Goal: Feedback & Contribution: Contribute content

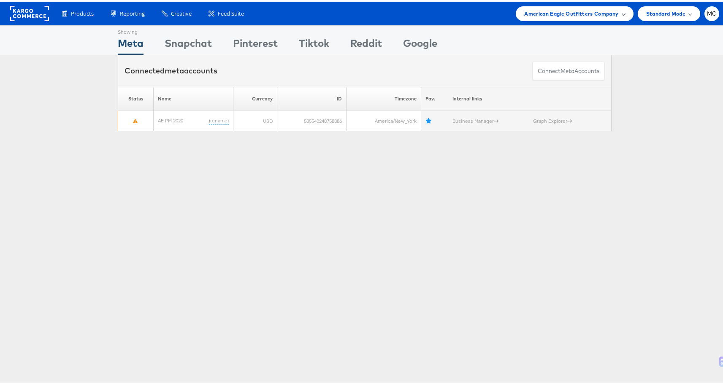
click at [611, 12] on span "American Eagle Outfitters Company" at bounding box center [571, 12] width 94 height 9
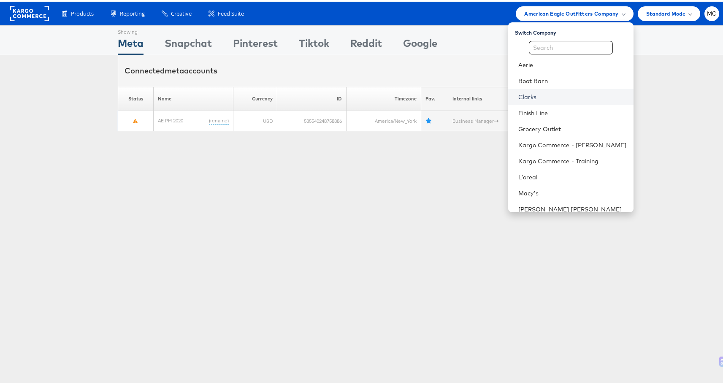
click at [520, 92] on link "Clarks" at bounding box center [573, 95] width 109 height 8
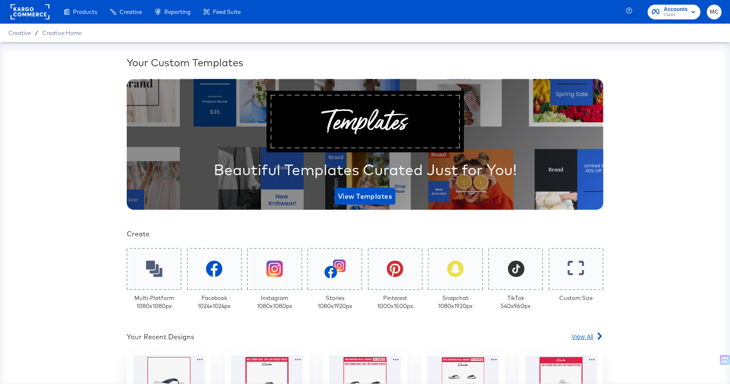
click at [581, 334] on span "View All" at bounding box center [582, 336] width 22 height 8
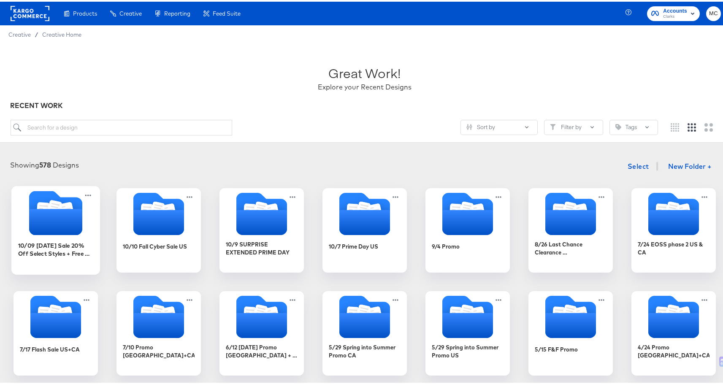
click at [39, 232] on icon "Folder" at bounding box center [55, 220] width 53 height 26
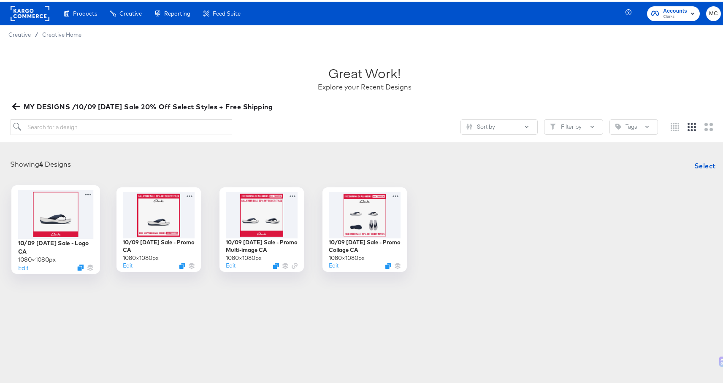
click at [61, 218] on div at bounding box center [56, 212] width 76 height 49
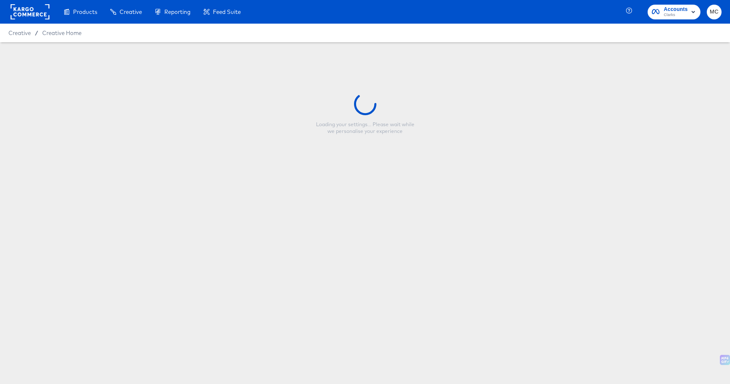
type input "10/09 Thanksgiving Sale - Logo CA"
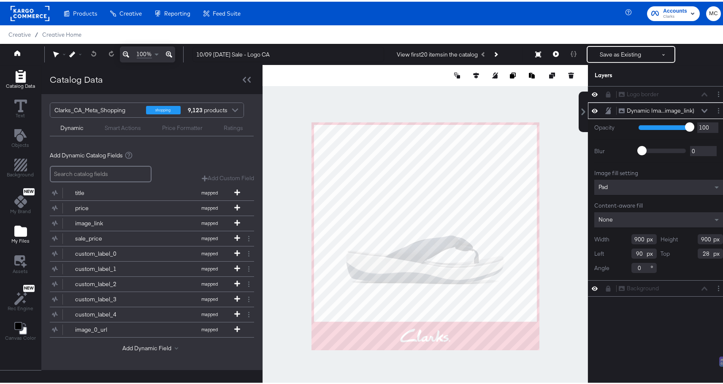
click at [24, 224] on icon "Add Files" at bounding box center [20, 229] width 13 height 13
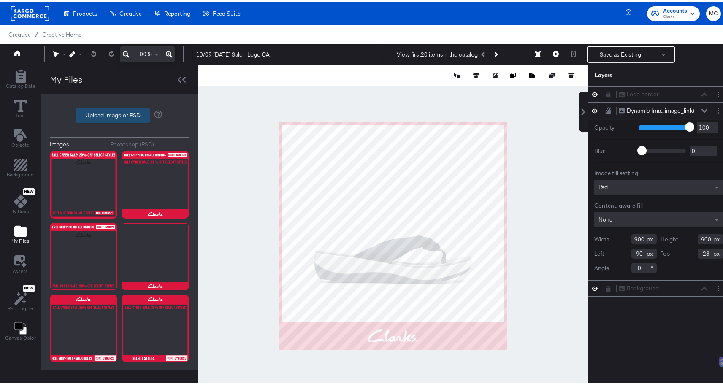
click at [112, 108] on label "Upload Image or PSD" at bounding box center [112, 114] width 73 height 14
click at [120, 114] on input "Upload Image or PSD" at bounding box center [120, 114] width 0 height 0
type input "C:\fakepath\V4 - Logo.png"
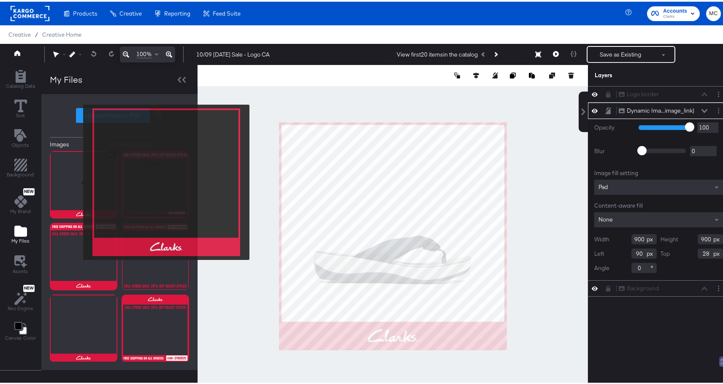
click at [78, 181] on img at bounding box center [84, 183] width 68 height 68
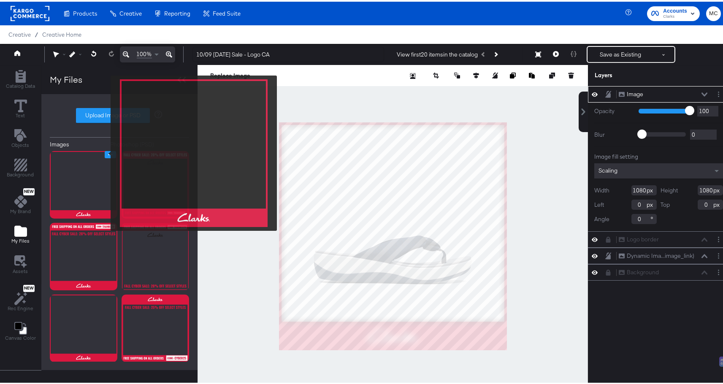
click at [107, 152] on icon "Image Options" at bounding box center [110, 153] width 6 height 6
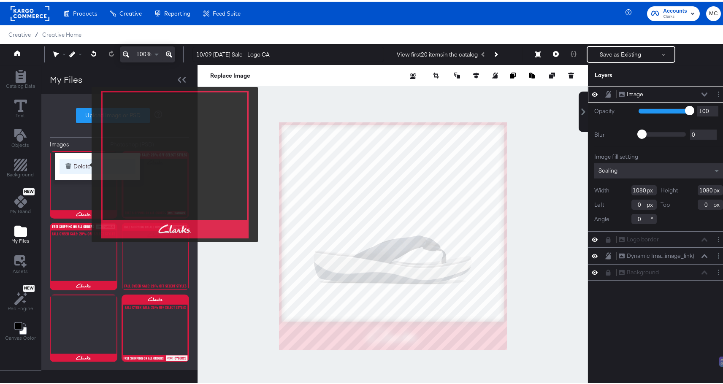
click at [86, 163] on button "Delete" at bounding box center [98, 165] width 76 height 15
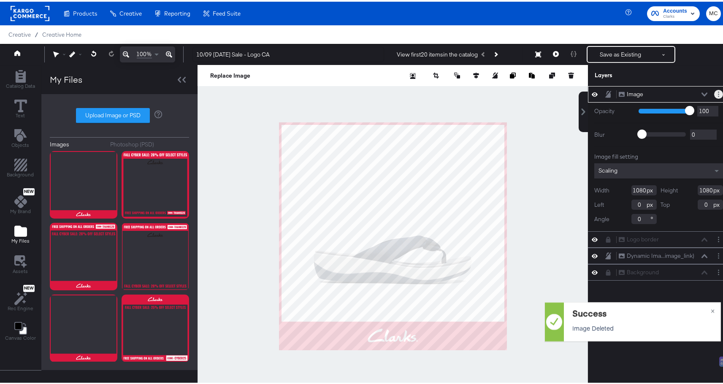
click at [714, 94] on button "Layer Options" at bounding box center [718, 92] width 9 height 9
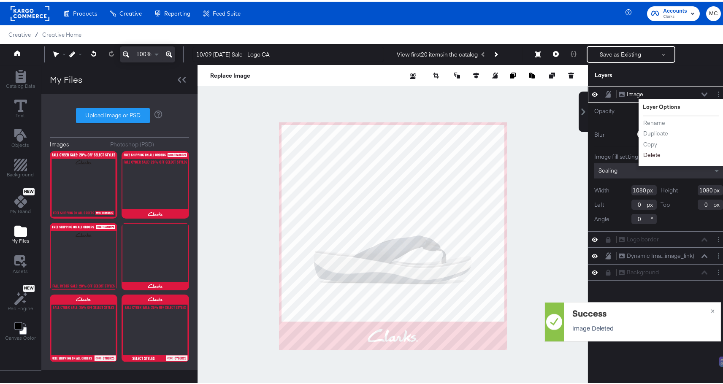
click at [651, 155] on button "Delete" at bounding box center [652, 153] width 18 height 9
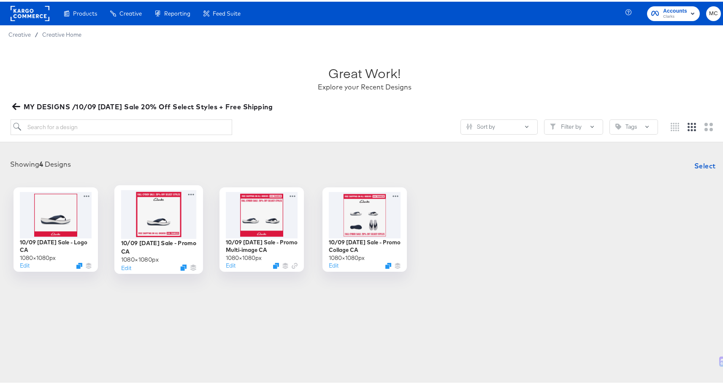
click at [156, 214] on div at bounding box center [159, 212] width 76 height 49
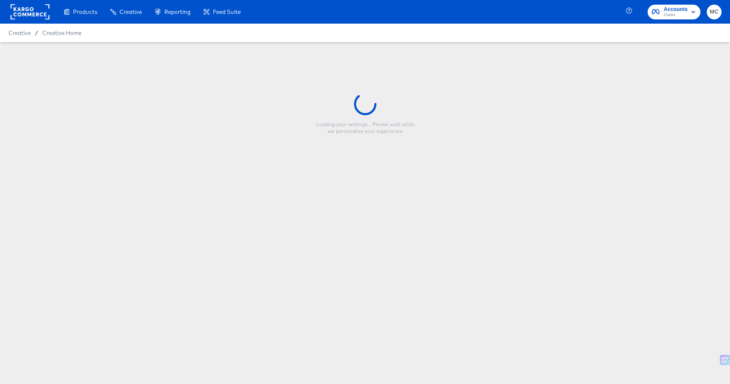
type input "10/09 Thanksgiving Sale - Promo CA"
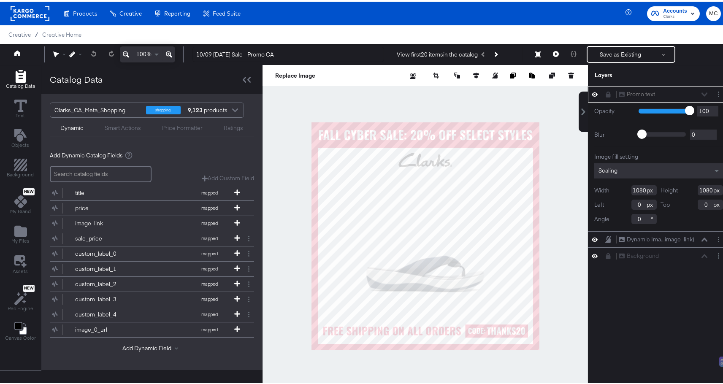
click at [592, 95] on icon at bounding box center [595, 92] width 6 height 7
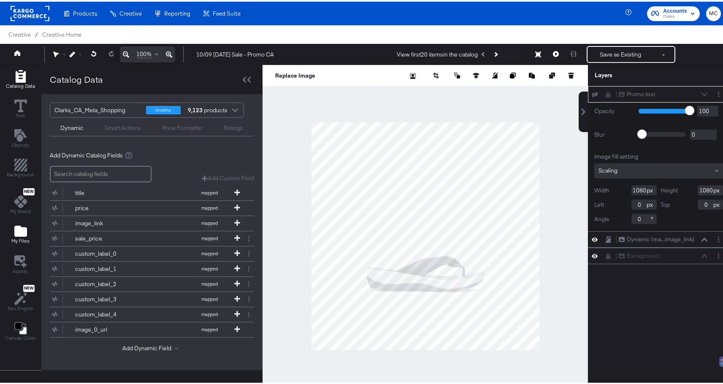
click at [24, 225] on icon "Add Files" at bounding box center [20, 229] width 13 height 13
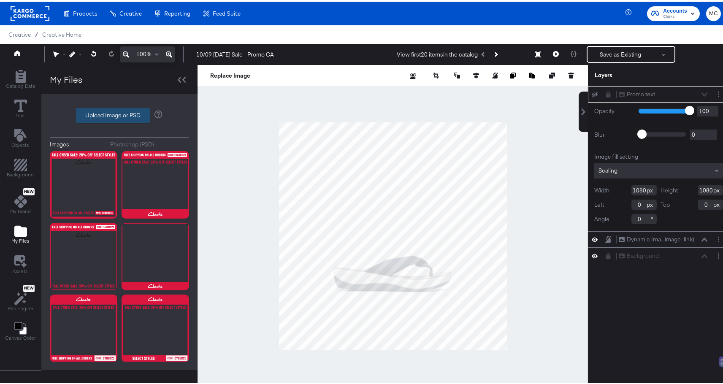
click at [133, 115] on label "Upload Image or PSD" at bounding box center [112, 114] width 73 height 14
click at [120, 114] on input "Upload Image or PSD" at bounding box center [120, 114] width 0 height 0
type input "C:\fakepath\V3 - Promo.png"
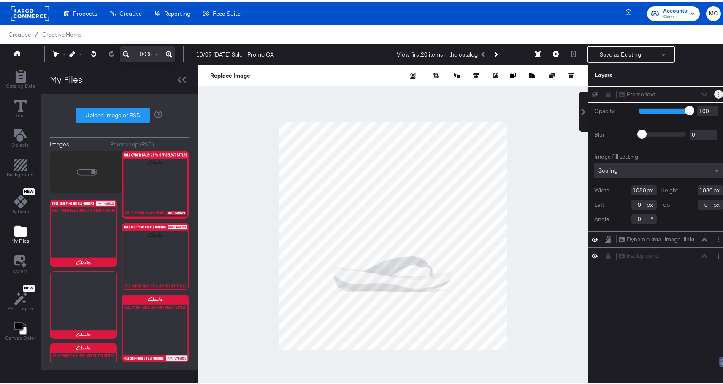
click at [714, 92] on button "Layer Options" at bounding box center [718, 92] width 9 height 9
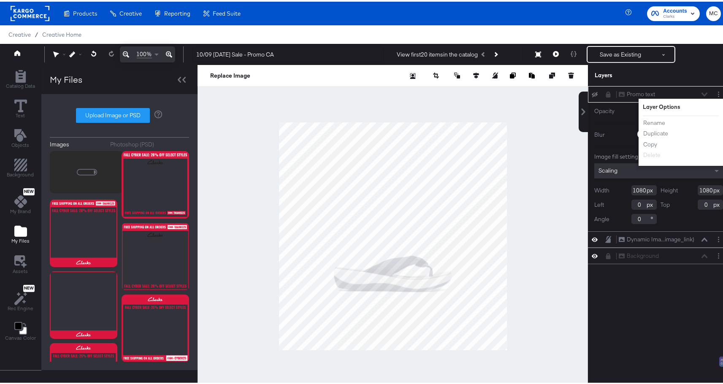
click at [595, 92] on div at bounding box center [598, 93] width 12 height 7
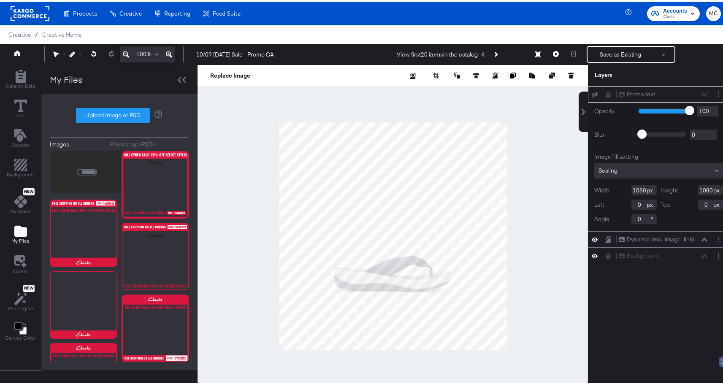
click at [600, 96] on div "Promo text Promo text" at bounding box center [659, 92] width 135 height 9
click at [606, 95] on icon at bounding box center [608, 93] width 5 height 6
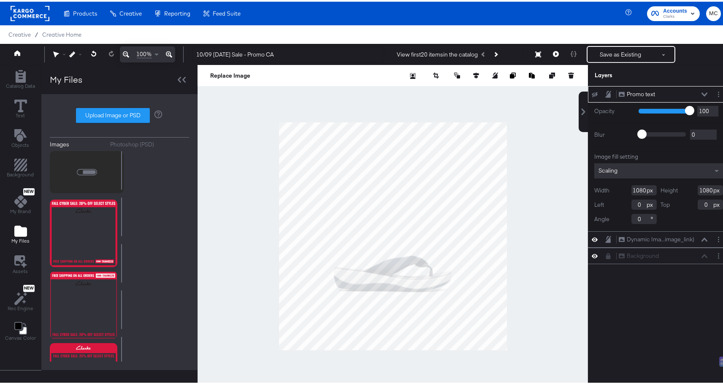
click at [706, 95] on div "Promo text Promo text" at bounding box center [659, 92] width 135 height 9
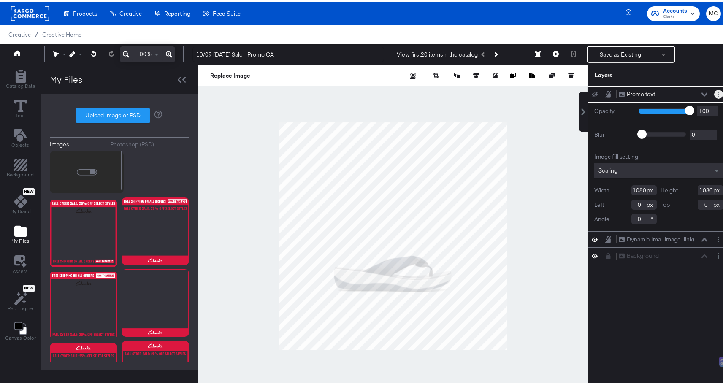
click at [714, 93] on button "Layer Options" at bounding box center [718, 92] width 9 height 9
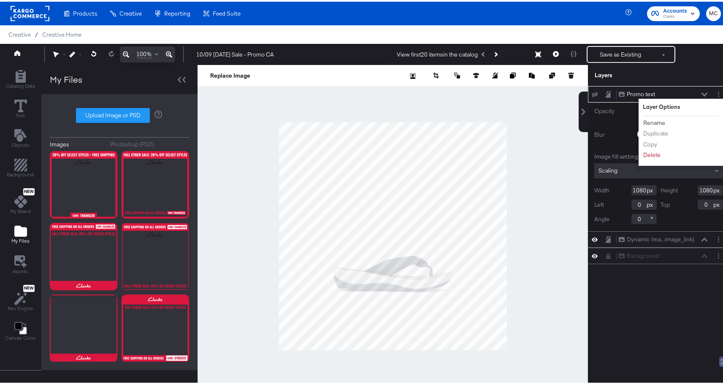
click at [647, 122] on button "Rename" at bounding box center [654, 121] width 23 height 9
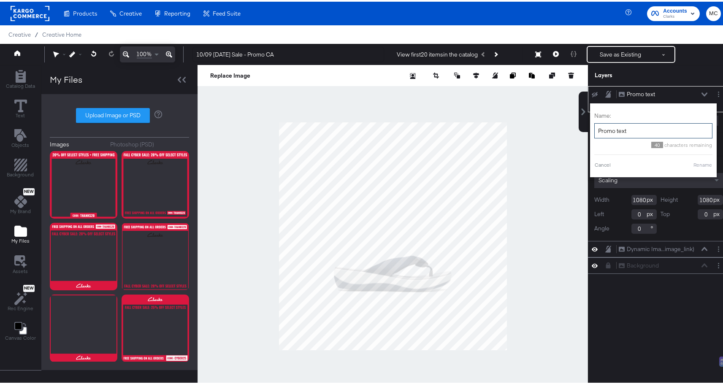
drag, startPoint x: 629, startPoint y: 128, endPoint x: 585, endPoint y: 127, distance: 43.5
click at [590, 127] on div "Name: Promo text 40 characters remaining Cancel Rename" at bounding box center [653, 139] width 127 height 74
click at [641, 121] on div "Name: Promo text" at bounding box center [654, 123] width 118 height 27
click at [642, 127] on input "Promo text" at bounding box center [654, 130] width 118 height 16
click at [660, 60] on button at bounding box center [664, 52] width 21 height 15
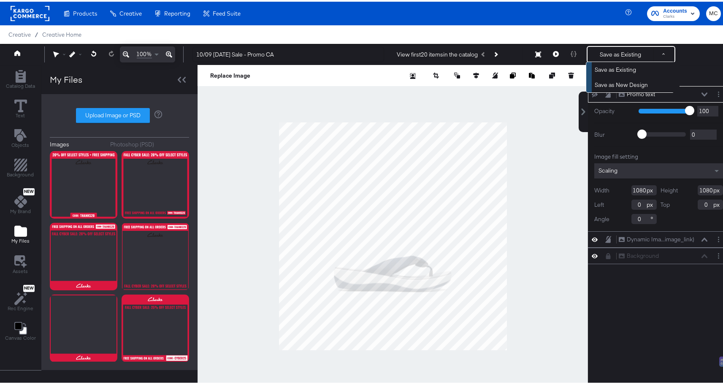
click at [695, 58] on div "10/09 Thanksgiving Sale - Promo CA View first 20 items in the catalog Save as E…" at bounding box center [453, 52] width 535 height 17
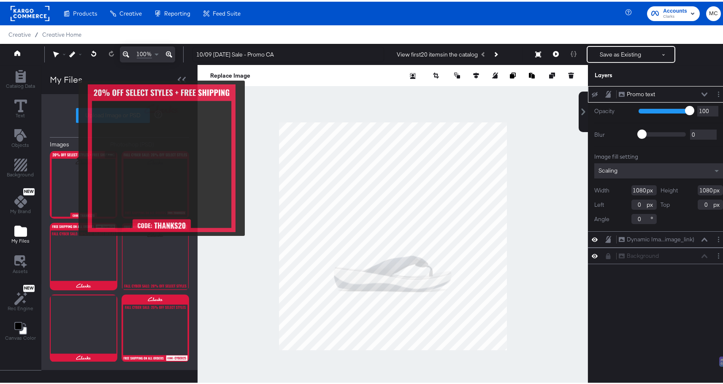
click at [73, 157] on img at bounding box center [84, 183] width 68 height 68
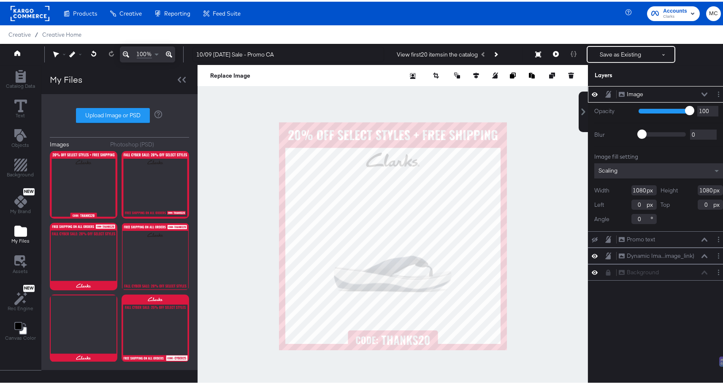
click at [592, 236] on icon at bounding box center [595, 238] width 6 height 5
click at [592, 90] on icon at bounding box center [595, 92] width 6 height 7
click at [592, 91] on icon at bounding box center [595, 92] width 6 height 5
click at [592, 91] on icon at bounding box center [595, 93] width 6 height 4
click at [592, 91] on icon at bounding box center [595, 92] width 6 height 5
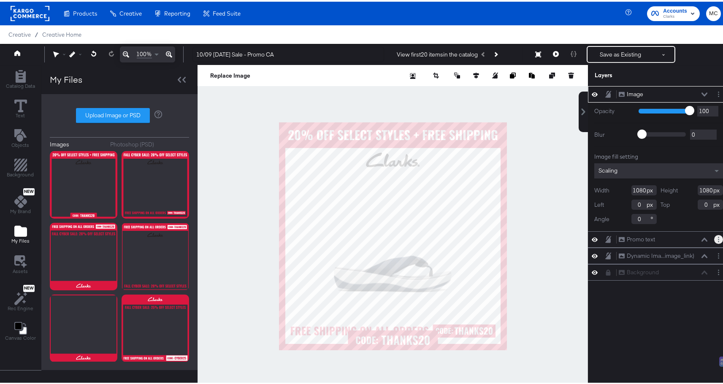
click at [714, 236] on button "Layer Options" at bounding box center [718, 238] width 9 height 9
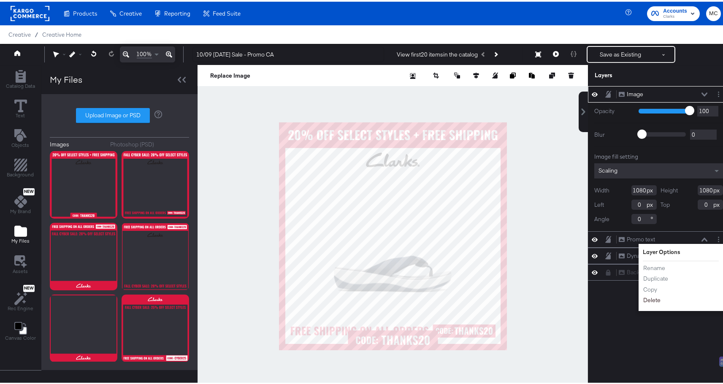
click at [651, 297] on button "Delete" at bounding box center [652, 298] width 18 height 9
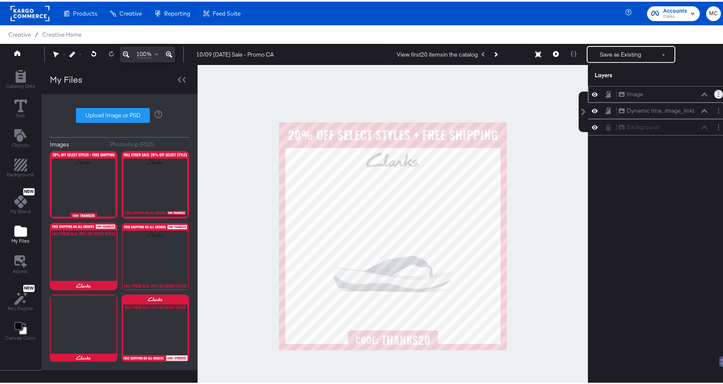
click at [716, 92] on button "Layer Options" at bounding box center [718, 92] width 9 height 9
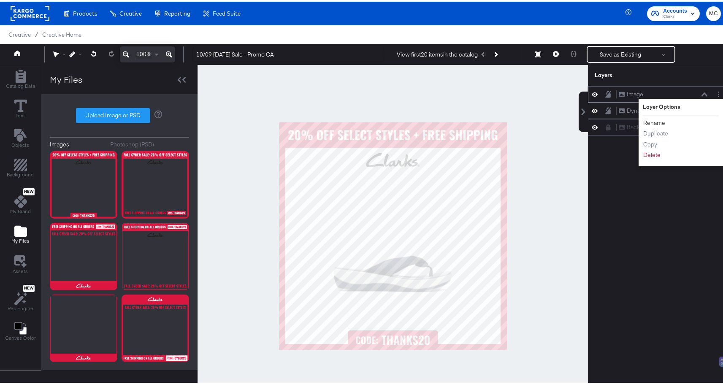
click at [648, 120] on button "Rename" at bounding box center [654, 121] width 23 height 9
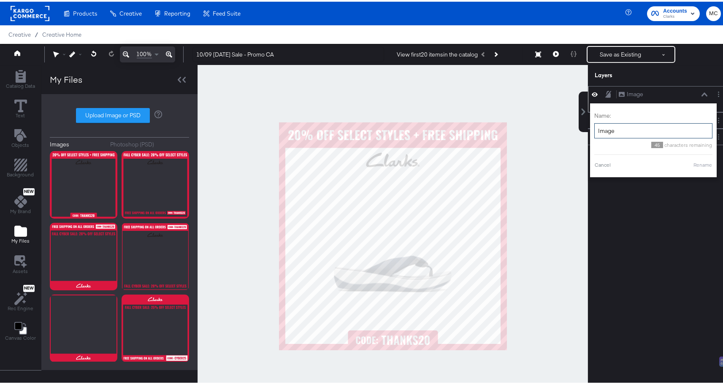
drag, startPoint x: 626, startPoint y: 135, endPoint x: 591, endPoint y: 128, distance: 35.3
click at [595, 128] on input "Image" at bounding box center [654, 130] width 118 height 16
type input "Promo text"
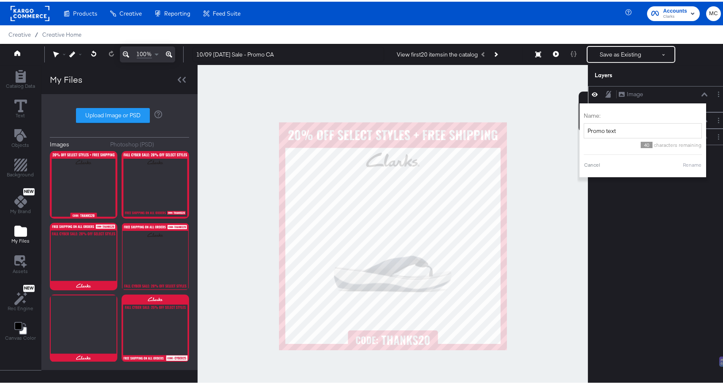
click at [685, 160] on button "Rename" at bounding box center [692, 164] width 19 height 8
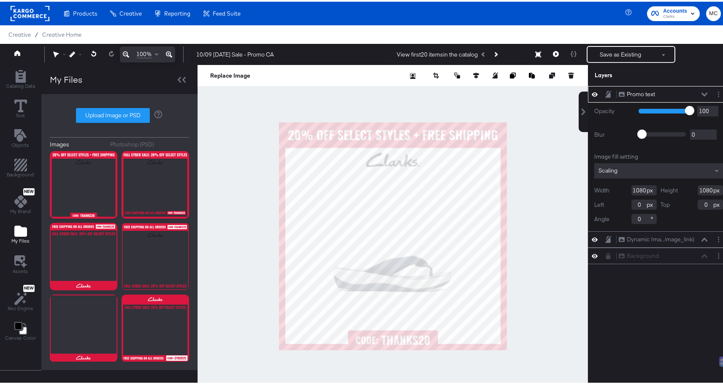
click at [606, 92] on icon at bounding box center [607, 91] width 3 height 4
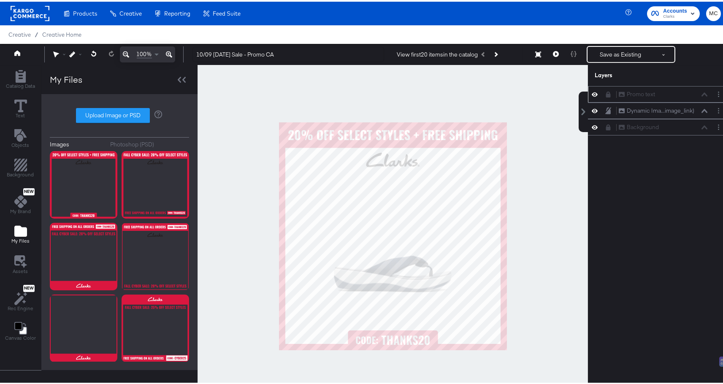
click at [606, 94] on icon at bounding box center [608, 93] width 5 height 6
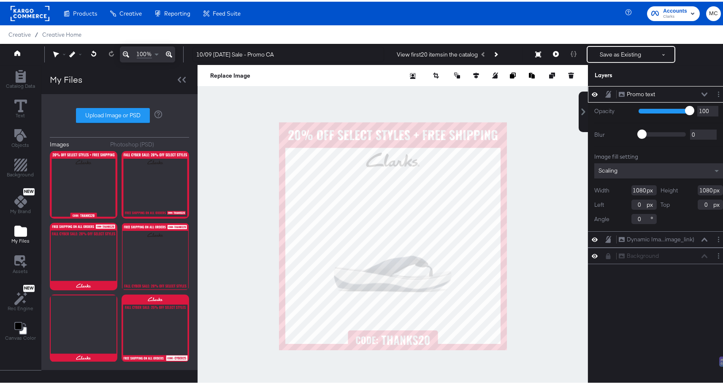
click at [606, 94] on icon at bounding box center [609, 92] width 6 height 7
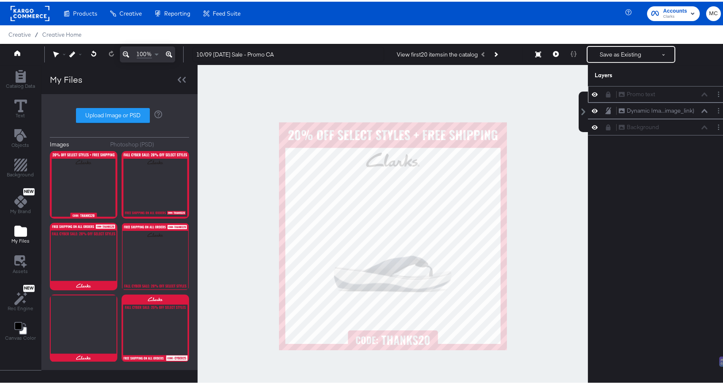
click at [622, 206] on div "Promo text Promo text Dynamic Ima...image_link) Dynamic Image (image_link) Back…" at bounding box center [658, 238] width 141 height 308
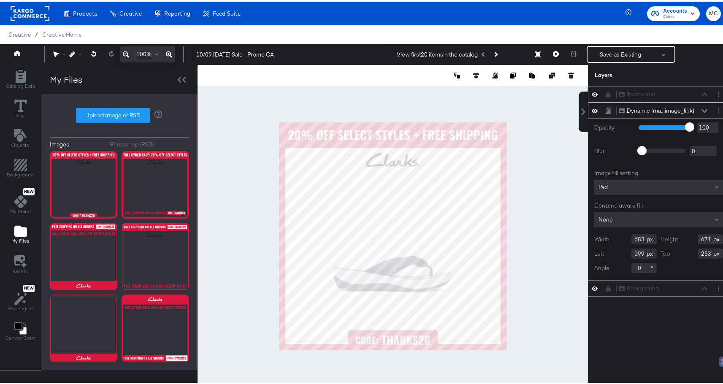
drag, startPoint x: 640, startPoint y: 239, endPoint x: 619, endPoint y: 239, distance: 21.5
click at [619, 239] on div "Width 683" at bounding box center [626, 238] width 62 height 10
type input "754"
drag, startPoint x: 703, startPoint y: 237, endPoint x: 666, endPoint y: 242, distance: 37.4
click at [666, 242] on div "Height 671" at bounding box center [692, 238] width 62 height 10
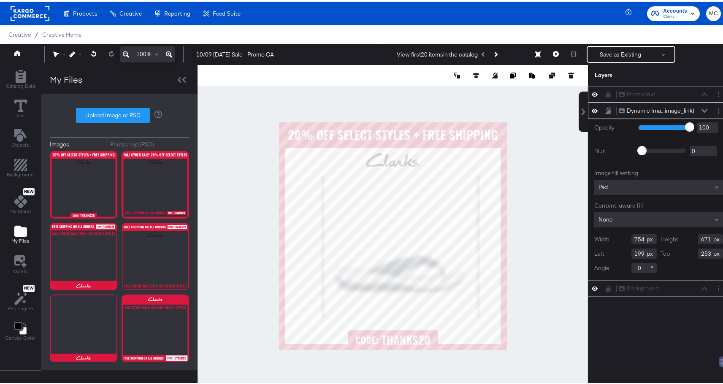
click at [706, 239] on input "671" at bounding box center [710, 238] width 25 height 10
drag, startPoint x: 705, startPoint y: 237, endPoint x: 688, endPoint y: 236, distance: 16.9
click at [688, 236] on div "Height 671" at bounding box center [692, 238] width 62 height 10
type input "7"
drag, startPoint x: 639, startPoint y: 250, endPoint x: 627, endPoint y: 250, distance: 11.4
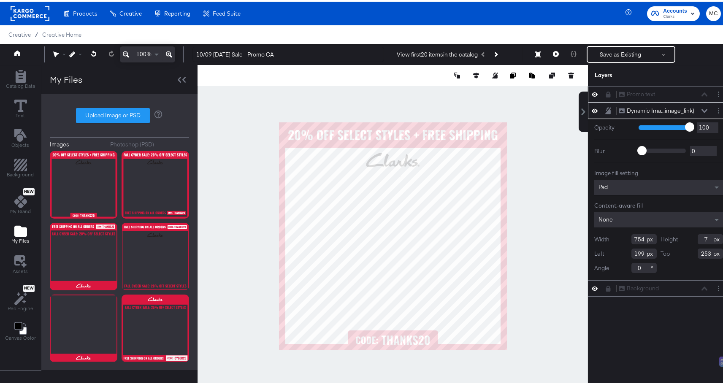
click at [632, 250] on input "199" at bounding box center [644, 252] width 25 height 10
type input "163"
click at [707, 237] on input "7" at bounding box center [710, 238] width 25 height 10
type input "718"
click at [706, 251] on input "253" at bounding box center [710, 252] width 25 height 10
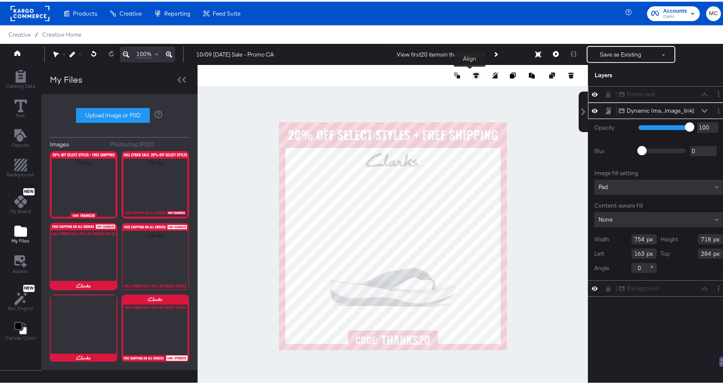
type input "284"
click at [472, 77] on button at bounding box center [476, 74] width 8 height 8
click at [410, 92] on button at bounding box center [414, 89] width 8 height 8
click at [503, 107] on div at bounding box center [393, 234] width 391 height 342
click at [601, 49] on button "Save as Existing" at bounding box center [621, 52] width 66 height 15
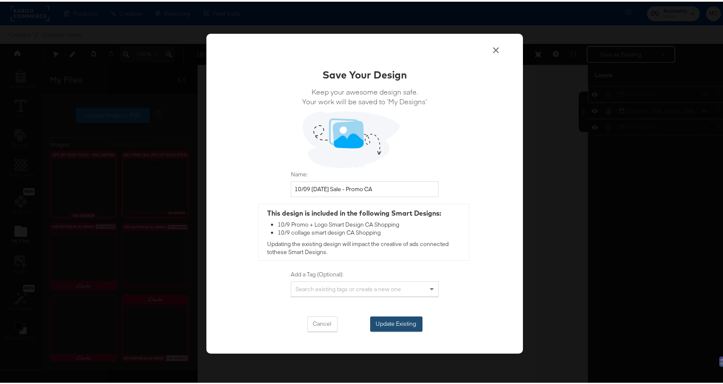
click at [399, 321] on button "Update Existing" at bounding box center [396, 322] width 52 height 15
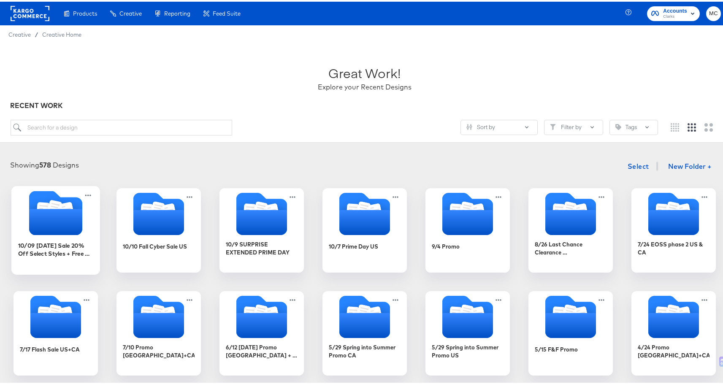
click at [90, 216] on icon "Folder" at bounding box center [55, 211] width 89 height 44
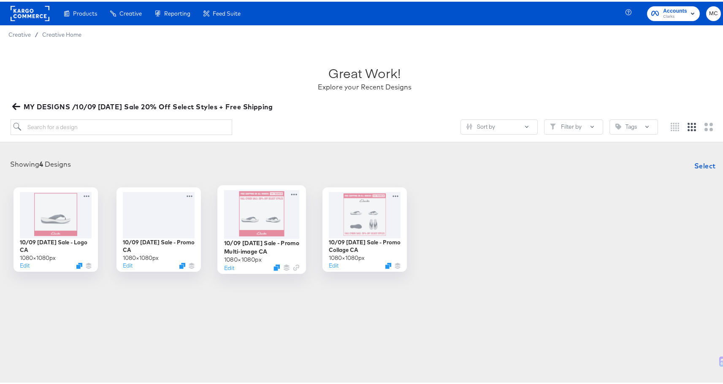
click at [265, 205] on div at bounding box center [262, 212] width 76 height 49
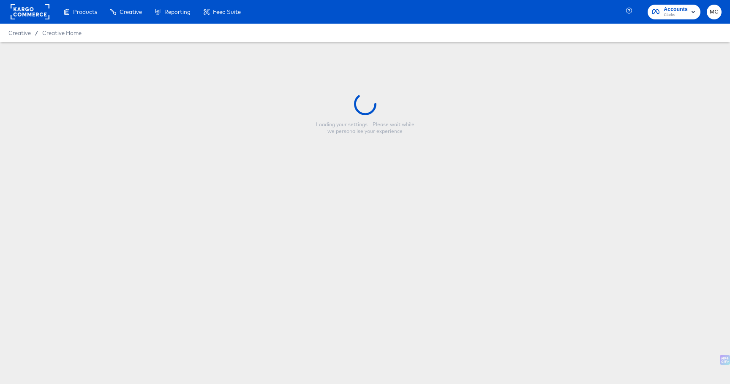
type input "10/09 Thanksgiving Sale - Promo Multi-image CA"
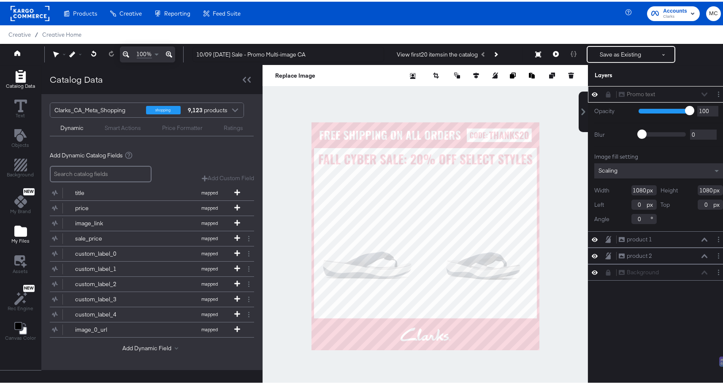
click at [21, 229] on icon "Add Files" at bounding box center [20, 229] width 13 height 11
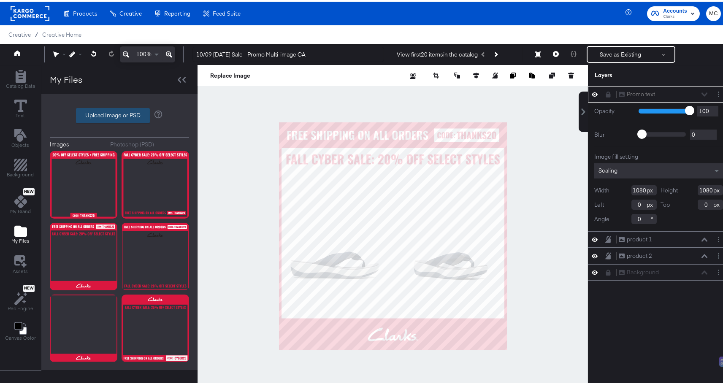
click at [114, 108] on label "Upload Image or PSD" at bounding box center [112, 114] width 73 height 14
click at [120, 114] on input "Upload Image or PSD" at bounding box center [120, 114] width 0 height 0
type input "C:\fakepath\V2 - Multi-image.png"
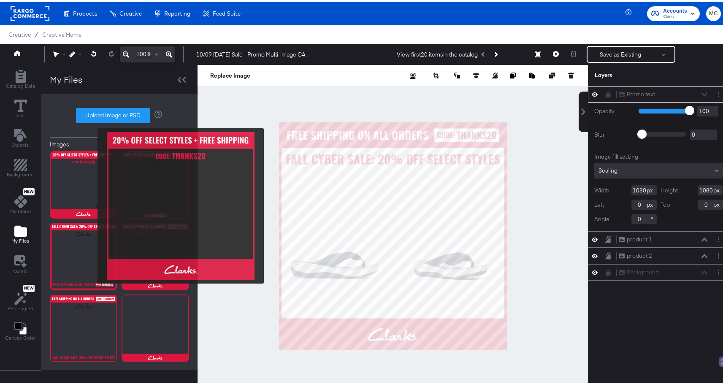
click at [92, 204] on img at bounding box center [84, 183] width 68 height 68
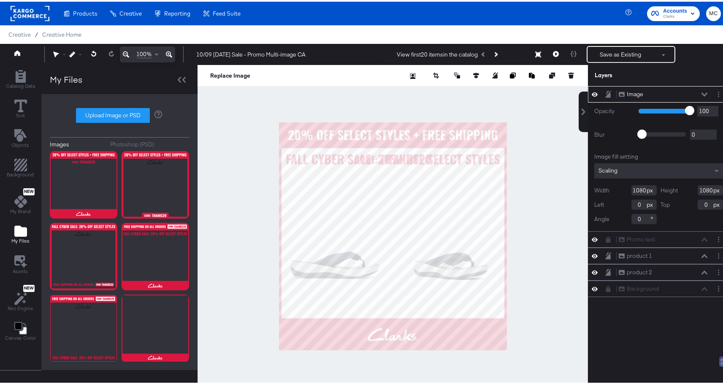
click at [702, 92] on icon at bounding box center [705, 93] width 6 height 4
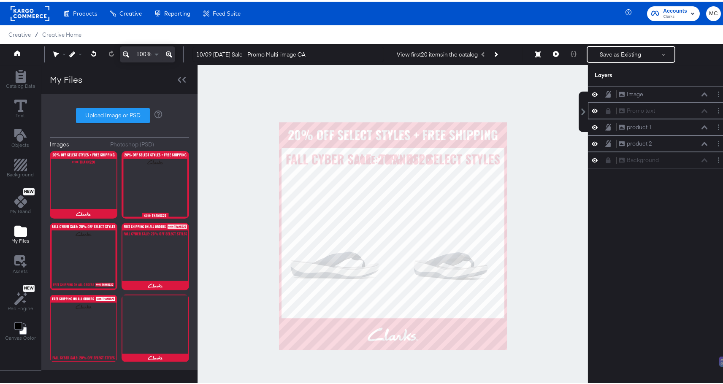
click at [606, 110] on div at bounding box center [611, 109] width 12 height 7
click at [606, 109] on icon at bounding box center [608, 109] width 5 height 6
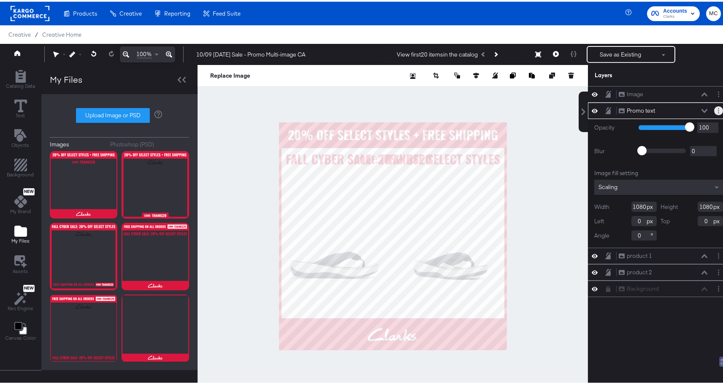
click at [714, 109] on button "Layer Options" at bounding box center [718, 109] width 9 height 9
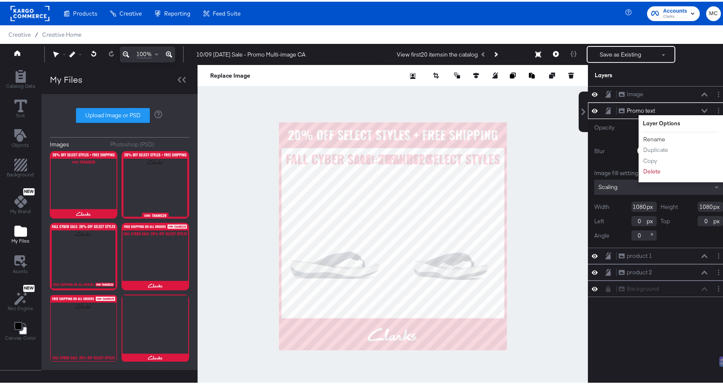
click at [644, 135] on button "Rename" at bounding box center [654, 137] width 23 height 9
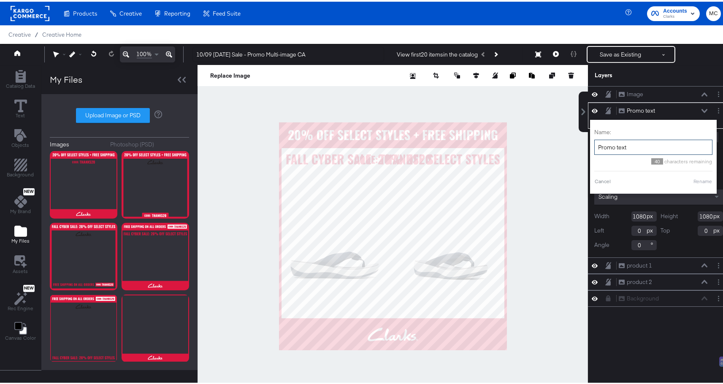
drag, startPoint x: 614, startPoint y: 145, endPoint x: 593, endPoint y: 143, distance: 21.7
click at [595, 143] on input "Promo text" at bounding box center [654, 146] width 118 height 16
click at [714, 110] on button "Layer Options" at bounding box center [718, 109] width 9 height 9
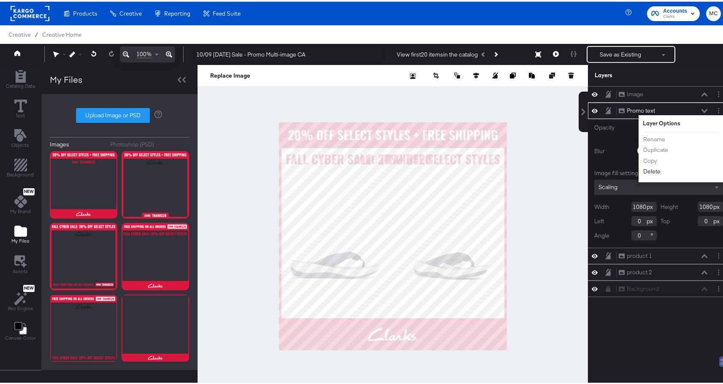
click at [643, 171] on button "Delete" at bounding box center [652, 170] width 18 height 9
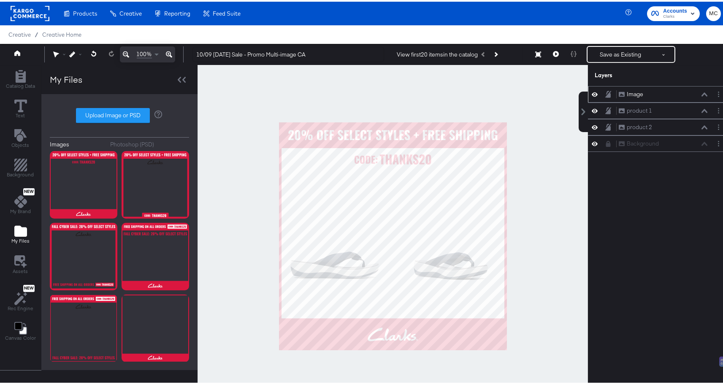
click at [635, 92] on div "Image" at bounding box center [635, 93] width 16 height 8
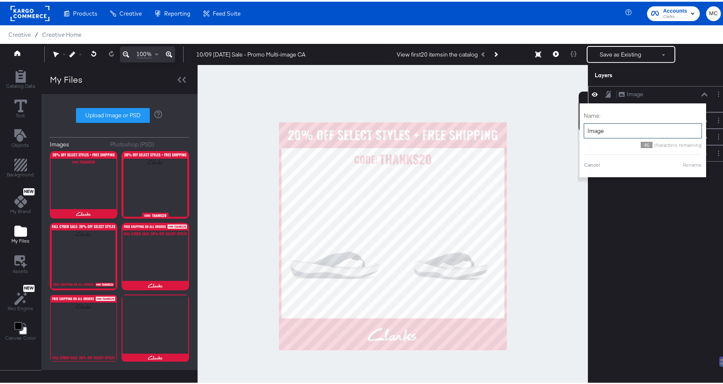
drag, startPoint x: 611, startPoint y: 130, endPoint x: 581, endPoint y: 128, distance: 30.0
click at [584, 128] on input "Image" at bounding box center [643, 130] width 118 height 16
paste input "Promo text"
type input "Promo text"
click at [692, 162] on button "Rename" at bounding box center [692, 164] width 19 height 8
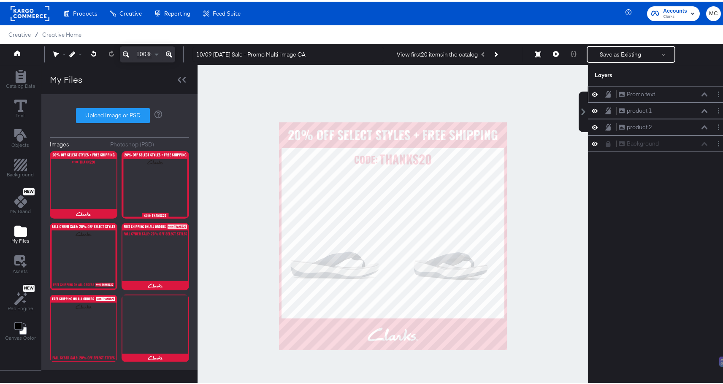
click at [606, 90] on icon at bounding box center [609, 92] width 6 height 7
click at [592, 90] on icon at bounding box center [595, 92] width 6 height 7
click at [592, 90] on icon at bounding box center [595, 92] width 6 height 5
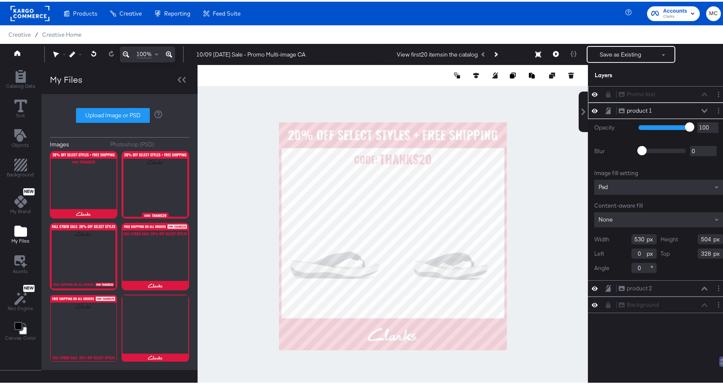
click at [562, 169] on div at bounding box center [393, 234] width 391 height 342
click at [703, 252] on input "328" at bounding box center [710, 252] width 25 height 10
type input "330"
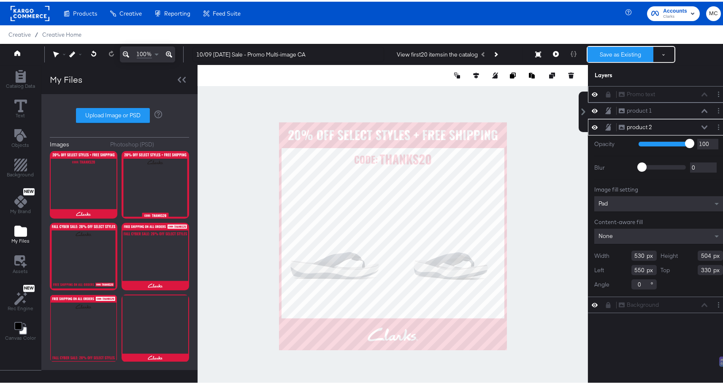
click at [631, 52] on button "Save as Existing" at bounding box center [621, 52] width 66 height 15
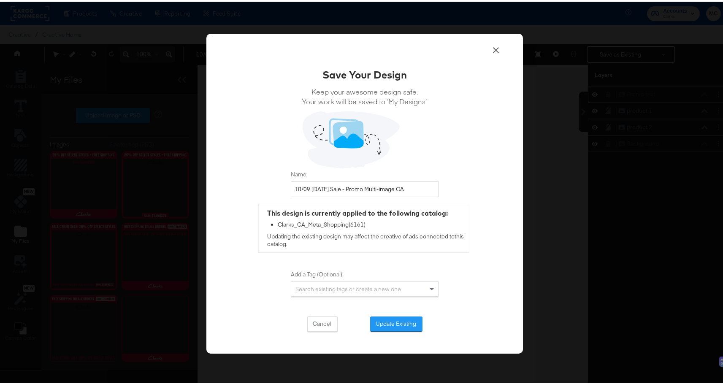
click at [495, 46] on icon at bounding box center [496, 49] width 6 height 6
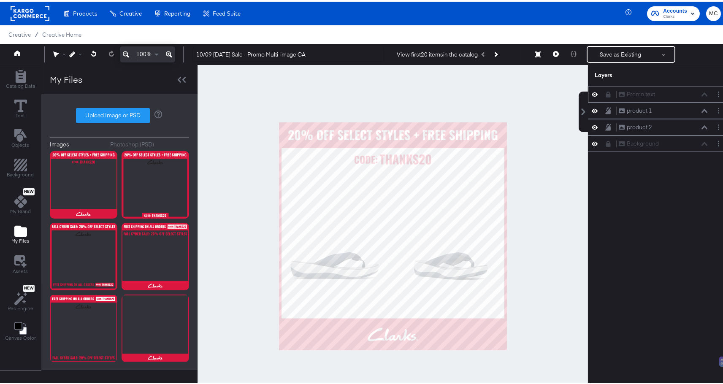
click at [592, 91] on icon at bounding box center [595, 93] width 6 height 4
click at [592, 53] on button "Save as Existing" at bounding box center [621, 52] width 66 height 15
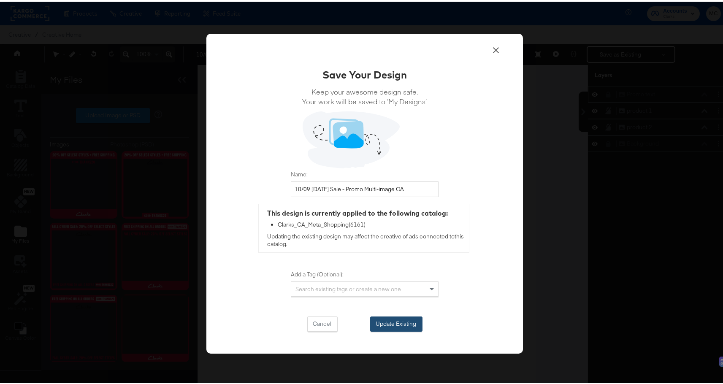
click at [409, 321] on button "Update Existing" at bounding box center [396, 322] width 52 height 15
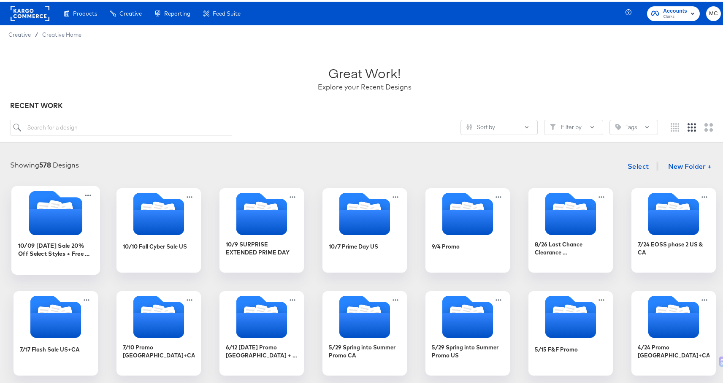
click at [61, 209] on icon "Folder" at bounding box center [55, 220] width 53 height 26
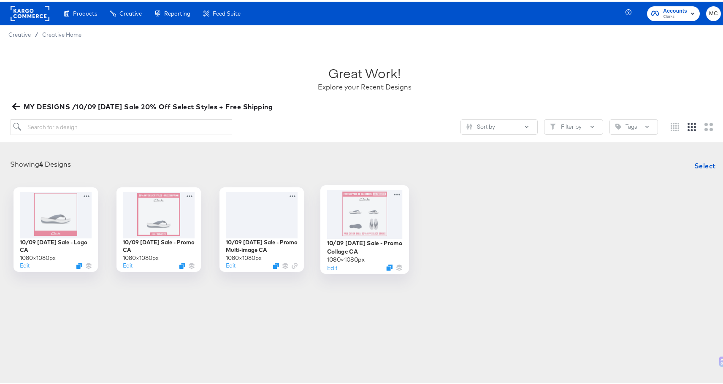
click at [369, 209] on div at bounding box center [365, 212] width 76 height 49
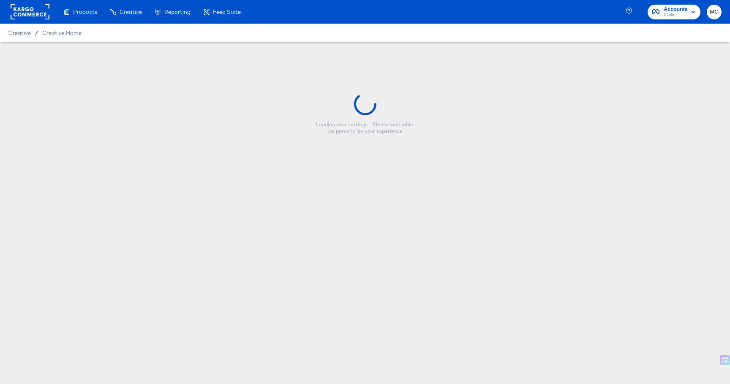
type input "10/09 Thanksgiving Sale - Promo Collage CA"
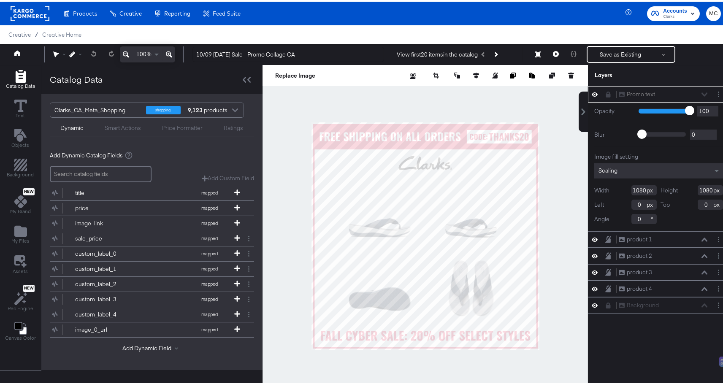
click at [606, 94] on icon at bounding box center [608, 93] width 5 height 6
click at [648, 92] on div "Promo text" at bounding box center [641, 93] width 28 height 8
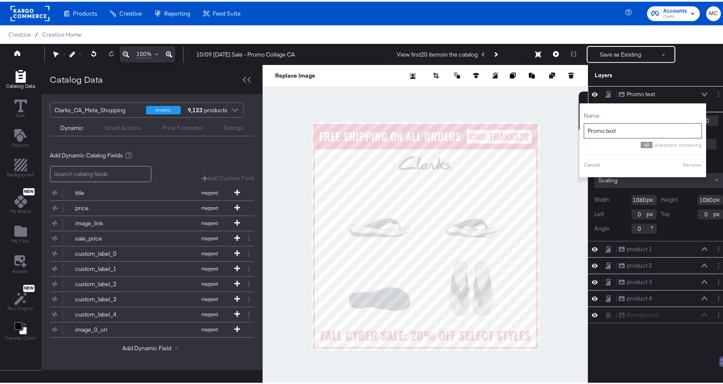
drag, startPoint x: 588, startPoint y: 127, endPoint x: 576, endPoint y: 125, distance: 11.5
click at [580, 125] on div "Name: Promo text 40 characters remaining Cancel Rename" at bounding box center [643, 139] width 127 height 74
click at [716, 94] on button "Layer Options" at bounding box center [718, 92] width 9 height 9
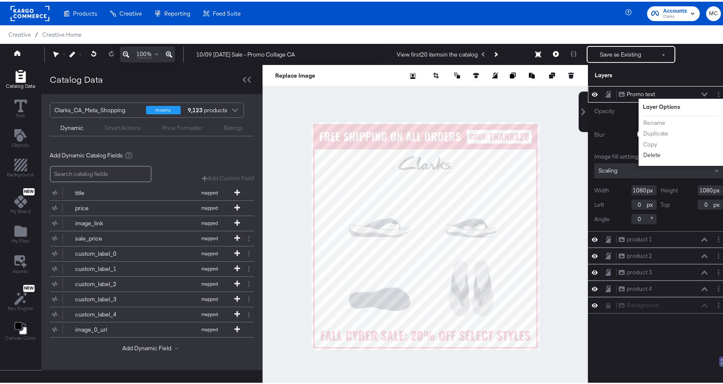
click at [649, 151] on button "Delete" at bounding box center [652, 153] width 18 height 9
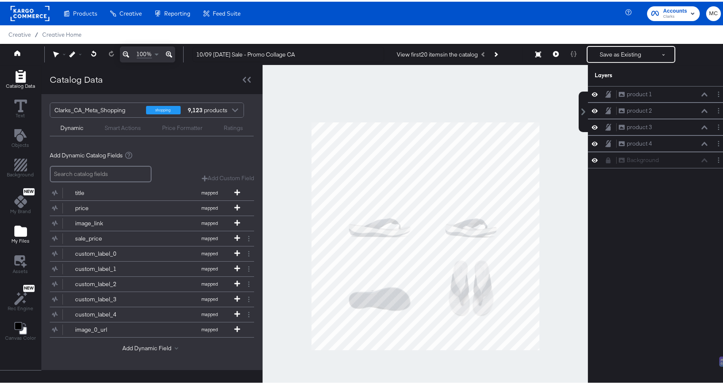
click at [19, 231] on icon "Add Files" at bounding box center [20, 229] width 13 height 11
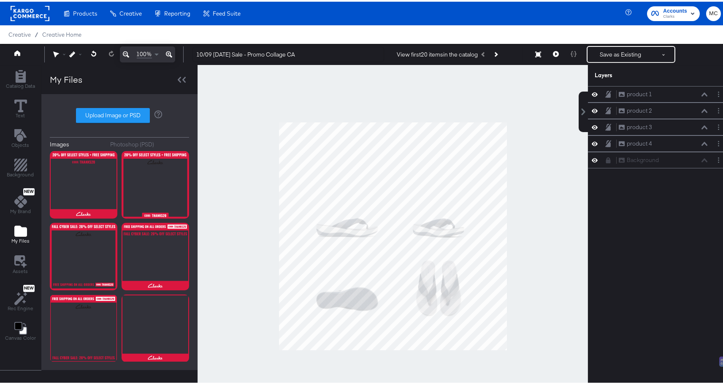
click at [101, 104] on div "Images Photoshop (PSD) Upload Image or PSD" at bounding box center [119, 230] width 139 height 259
click at [100, 111] on label "Upload Image or PSD" at bounding box center [112, 114] width 73 height 14
click at [120, 114] on input "Upload Image or PSD" at bounding box center [120, 114] width 0 height 0
type input "C:\fakepath\V1 - Collage.png"
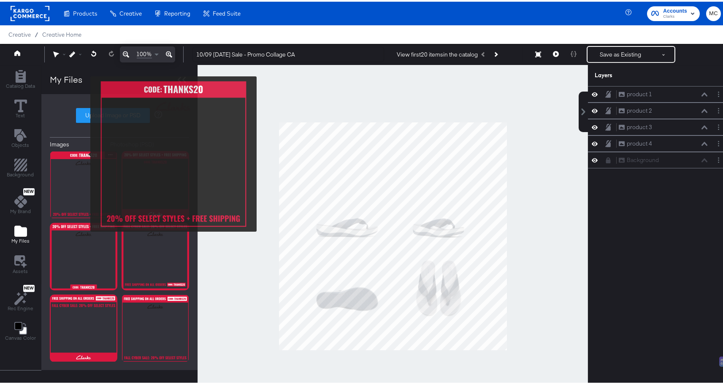
click at [85, 152] on img at bounding box center [84, 183] width 68 height 68
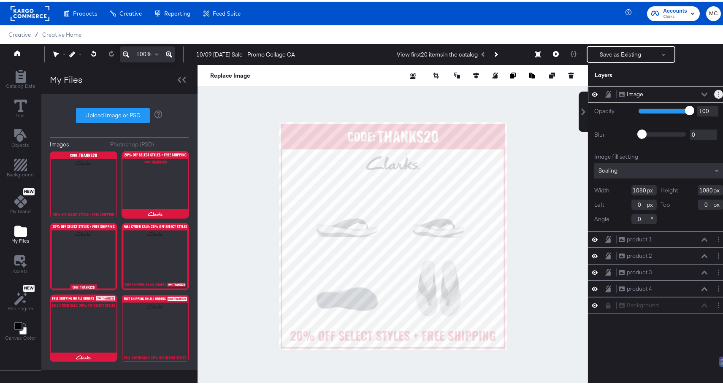
click at [714, 92] on button "Layer Options" at bounding box center [718, 92] width 9 height 9
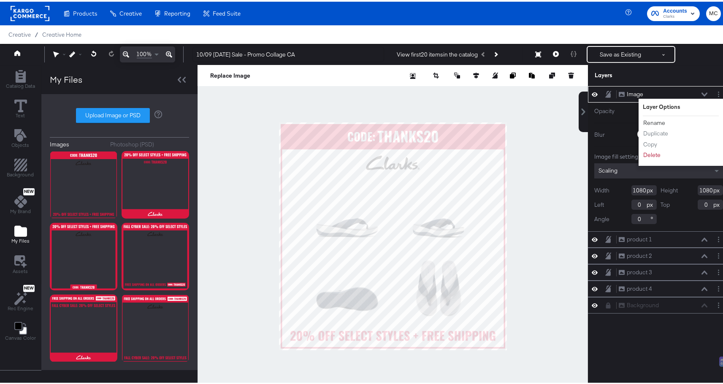
click at [649, 121] on button "Rename" at bounding box center [654, 121] width 23 height 9
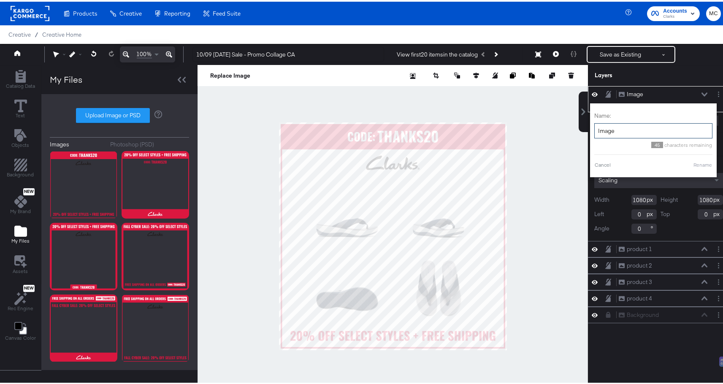
drag, startPoint x: 611, startPoint y: 130, endPoint x: 583, endPoint y: 131, distance: 27.9
click at [588, 131] on div "Image Image Name: Image 45 characters remaining Cancel Rename Opacity 1 100 100…" at bounding box center [658, 161] width 141 height 155
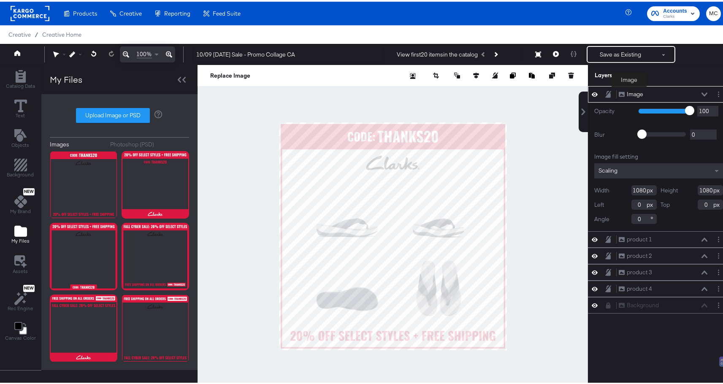
click at [630, 92] on div "Image" at bounding box center [635, 93] width 16 height 8
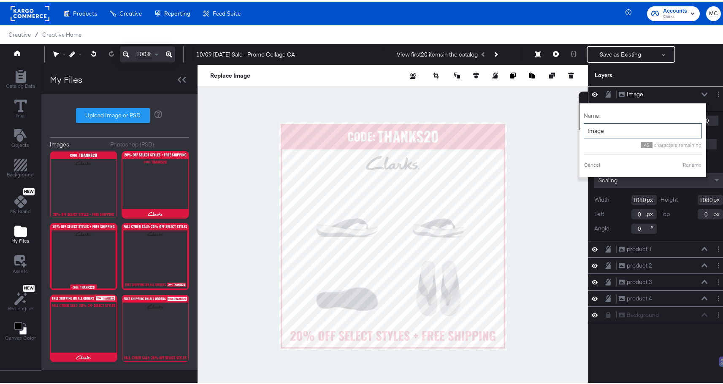
drag, startPoint x: 604, startPoint y: 133, endPoint x: 580, endPoint y: 125, distance: 24.7
click at [584, 125] on input "Image" at bounding box center [643, 130] width 118 height 16
paste input "Promo text"
type input "Promo text"
click at [689, 165] on button "Rename" at bounding box center [692, 164] width 19 height 8
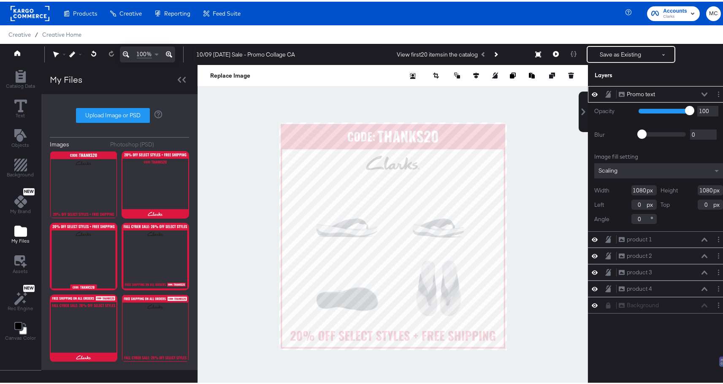
click at [592, 92] on icon at bounding box center [595, 92] width 6 height 7
click at [606, 91] on icon at bounding box center [609, 92] width 6 height 7
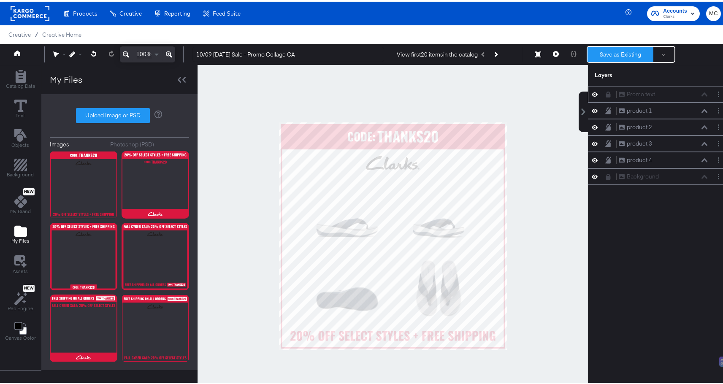
click at [605, 50] on button "Save as Existing" at bounding box center [621, 52] width 66 height 15
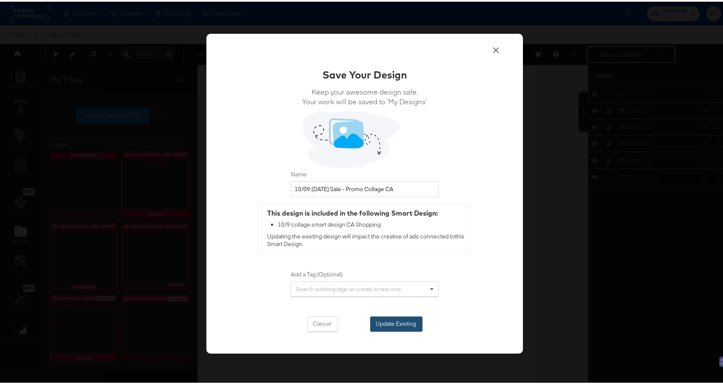
click at [416, 323] on button "Update Existing" at bounding box center [396, 322] width 52 height 15
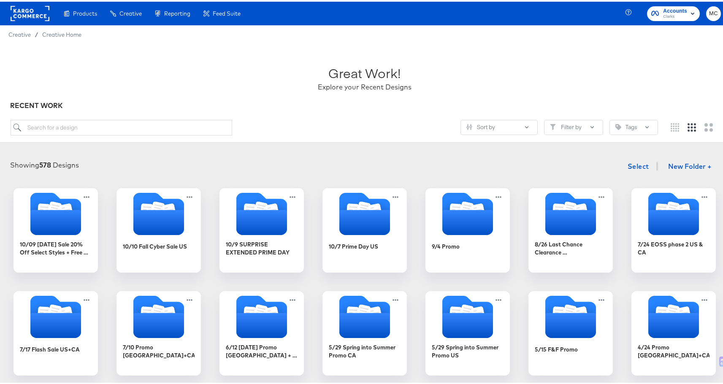
click at [3, 203] on div "Showing 578 Designs Select New Folder + 10/09 Thanksgiving Sale 20% Off Select …" at bounding box center [365, 368] width 730 height 441
click at [29, 214] on icon "Folder" at bounding box center [55, 220] width 53 height 26
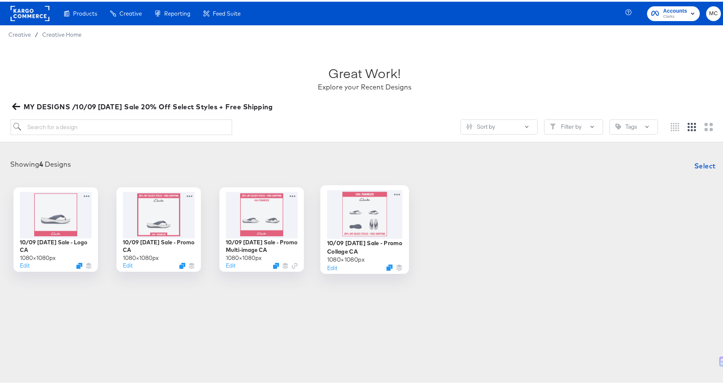
click at [362, 209] on div at bounding box center [365, 212] width 76 height 49
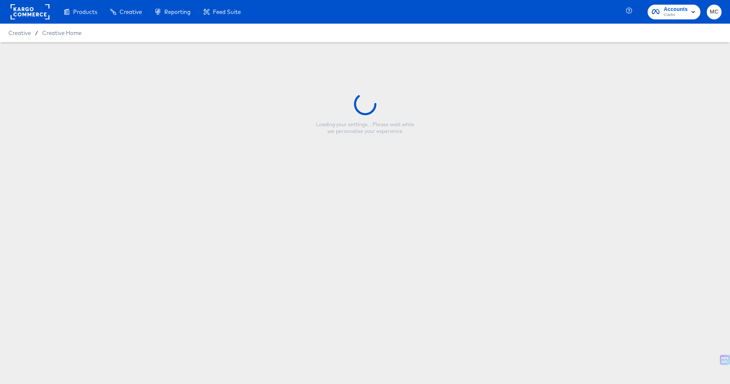
type input "10/09 Thanksgiving Sale - Promo Collage CA"
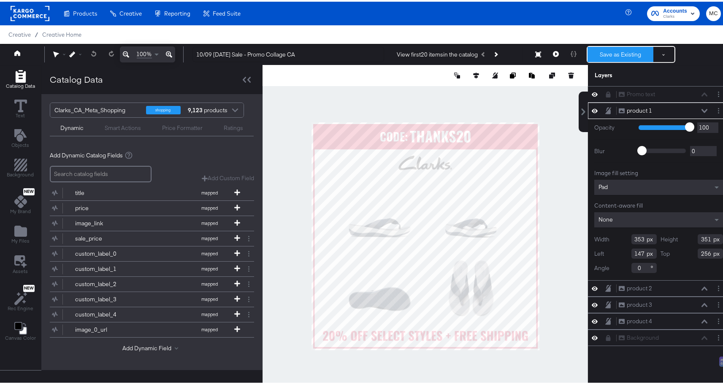
click at [636, 55] on button "Save as Existing" at bounding box center [621, 52] width 66 height 15
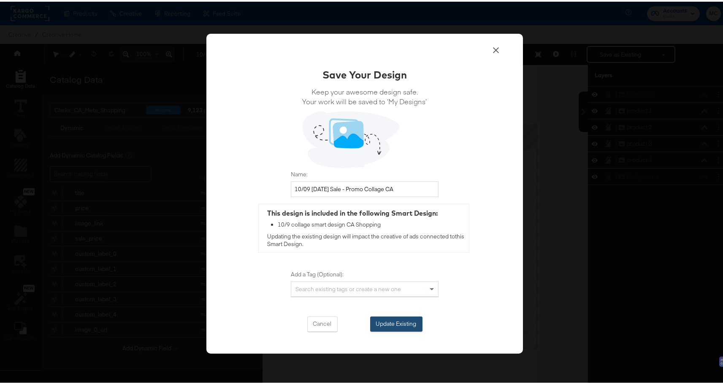
click at [399, 330] on button "Update Existing" at bounding box center [396, 322] width 52 height 15
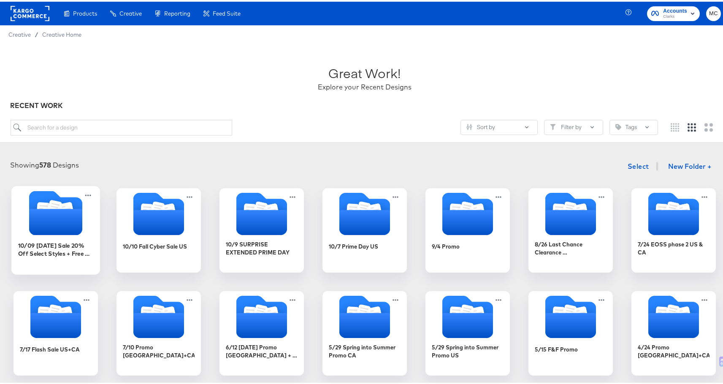
click at [55, 255] on div "10/09 Thanksgiving Sale 20% Off Select Styles + Free Shipping" at bounding box center [56, 247] width 76 height 16
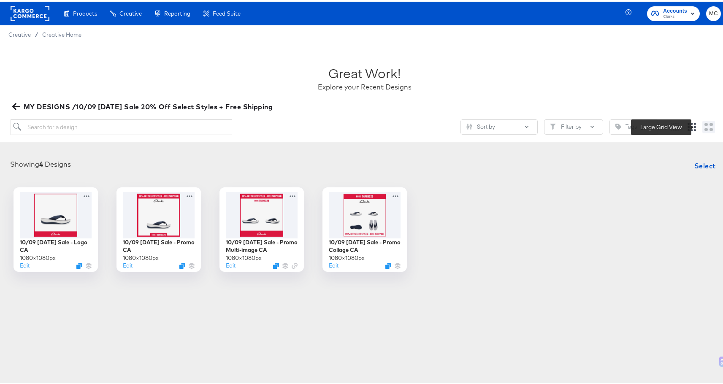
click at [707, 128] on button at bounding box center [709, 125] width 13 height 13
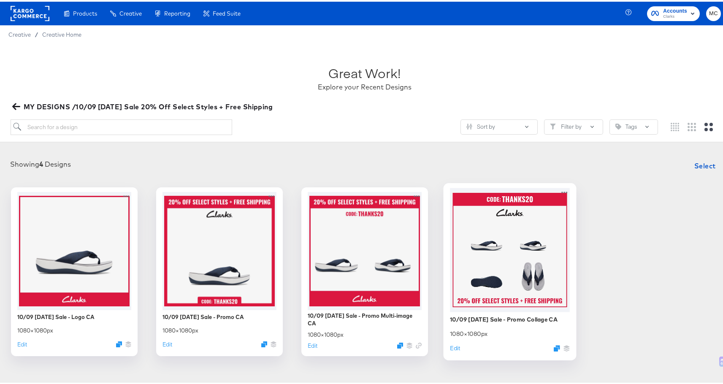
click at [570, 249] on div at bounding box center [510, 248] width 120 height 124
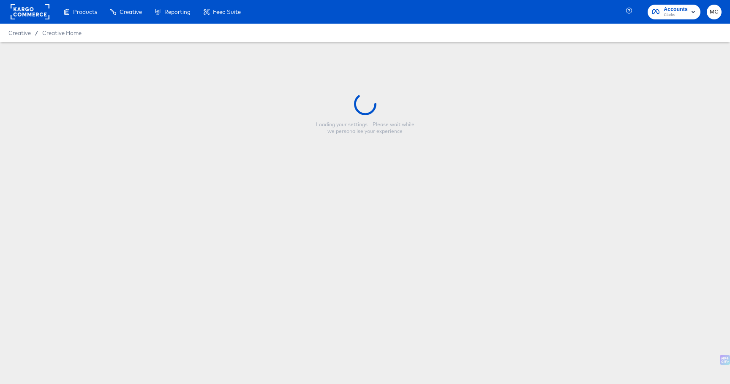
type input "10/09 Thanksgiving Sale - Promo Collage CA"
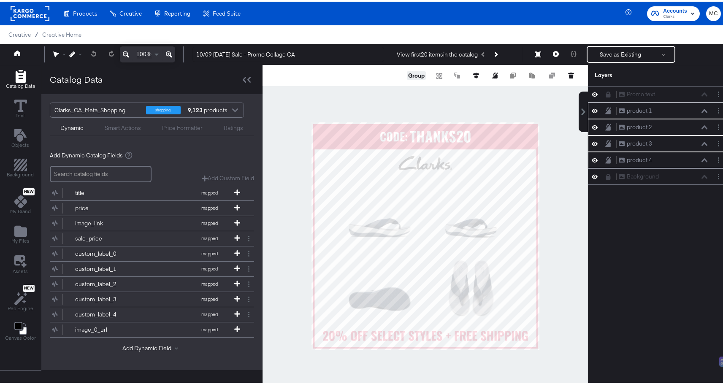
click at [408, 76] on button "Group" at bounding box center [416, 74] width 19 height 8
click at [410, 76] on button "Ungroup" at bounding box center [413, 74] width 26 height 8
click at [674, 313] on div "Promo text Promo text product 1 product 1 product 2 product 2 product 3 product…" at bounding box center [658, 238] width 141 height 308
click at [666, 316] on div "Promo text Promo text product 1 product 1 product 2 product 2 product 3 product…" at bounding box center [658, 238] width 141 height 308
click at [527, 103] on div at bounding box center [426, 234] width 326 height 342
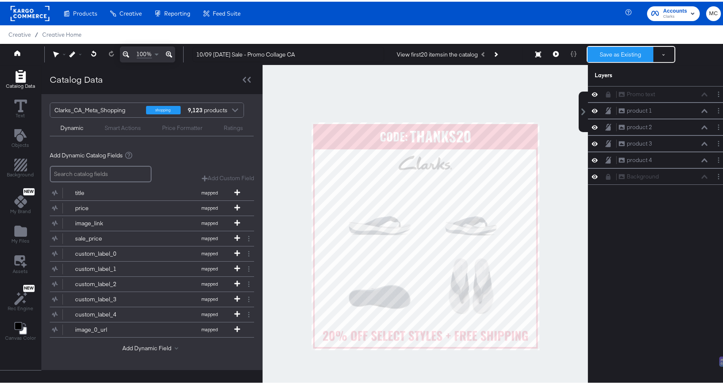
click at [592, 50] on button "Save as Existing" at bounding box center [621, 52] width 66 height 15
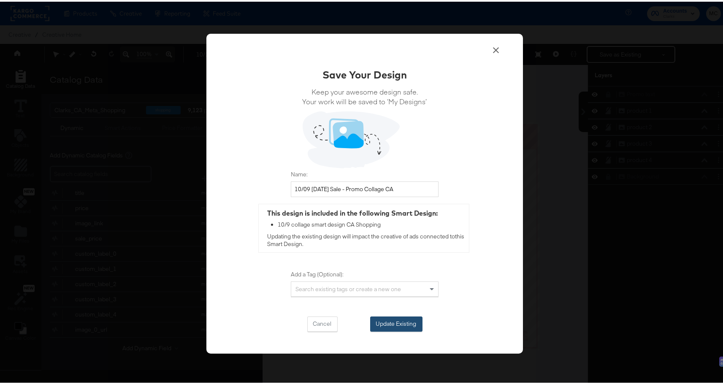
click at [414, 320] on button "Update Existing" at bounding box center [396, 322] width 52 height 15
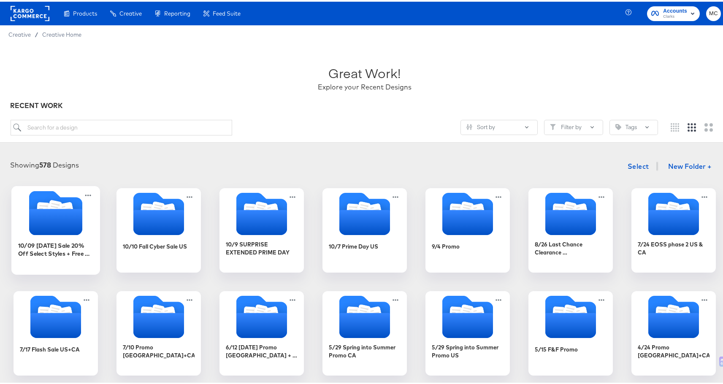
click at [49, 198] on icon "Folder" at bounding box center [55, 211] width 53 height 44
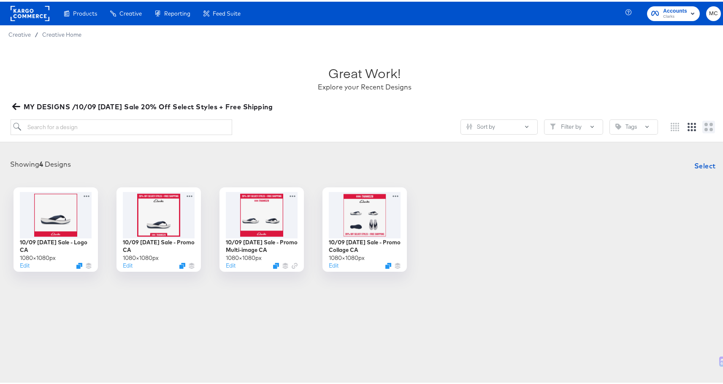
click at [709, 128] on button at bounding box center [709, 125] width 13 height 13
